Goal: Find specific page/section

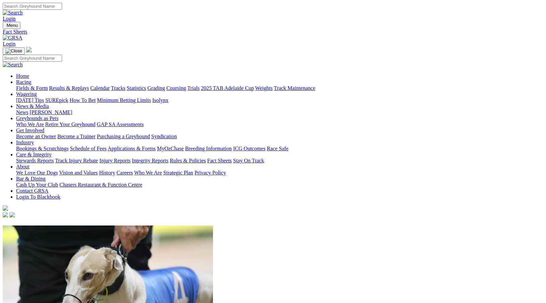
click at [30, 85] on link "Fields & Form" at bounding box center [32, 88] width 32 height 6
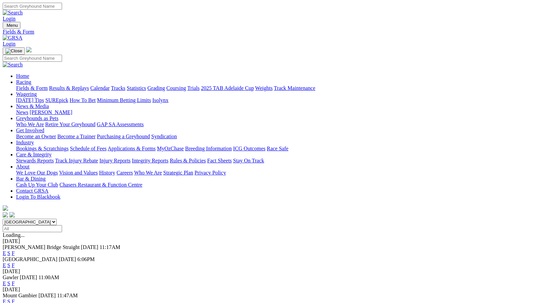
click at [6, 250] on link "E" at bounding box center [4, 253] width 3 height 6
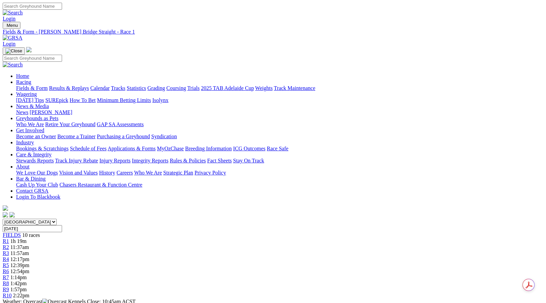
click at [9, 286] on span "R9" at bounding box center [6, 289] width 6 height 6
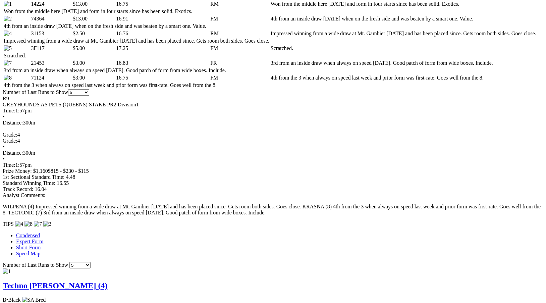
scroll to position [436, 0]
